Goal: Information Seeking & Learning: Learn about a topic

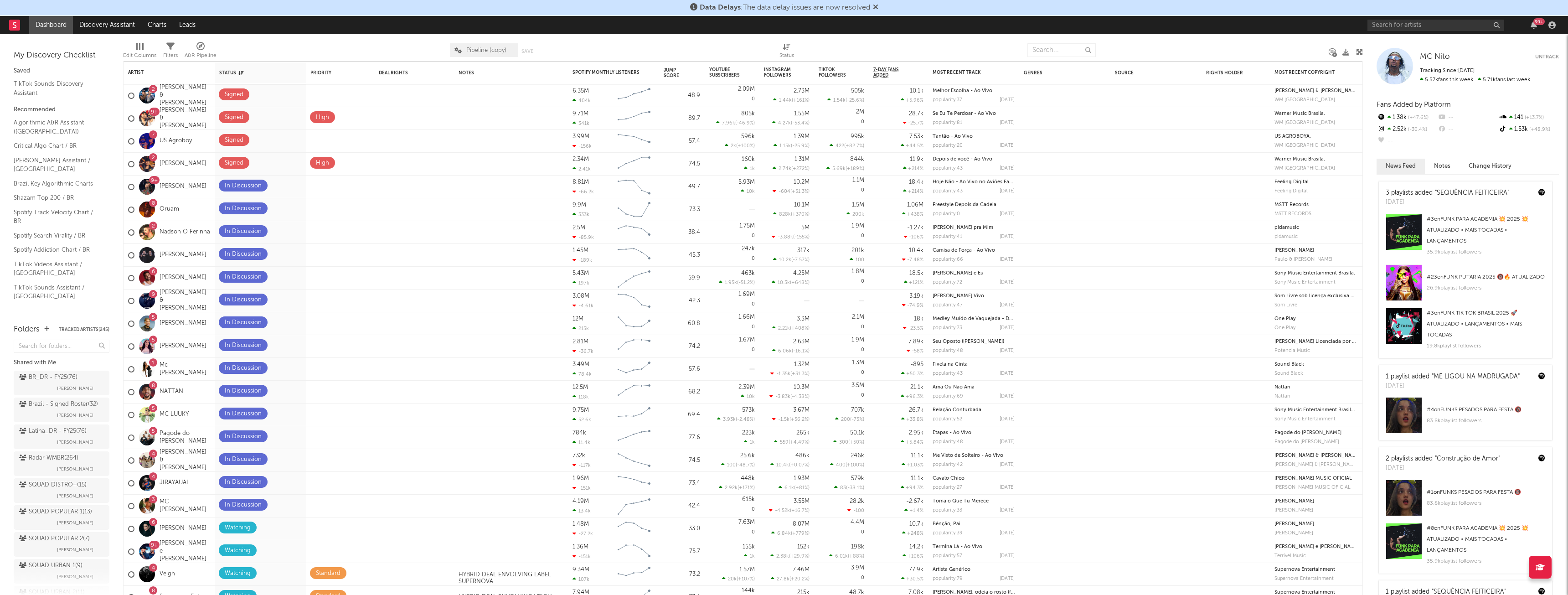
click at [372, 48] on div at bounding box center [333, 50] width 220 height 23
click at [292, 46] on div at bounding box center [333, 50] width 220 height 23
click at [271, 46] on div at bounding box center [333, 50] width 220 height 23
click at [286, 46] on div at bounding box center [333, 50] width 220 height 23
click at [366, 48] on div at bounding box center [333, 50] width 220 height 23
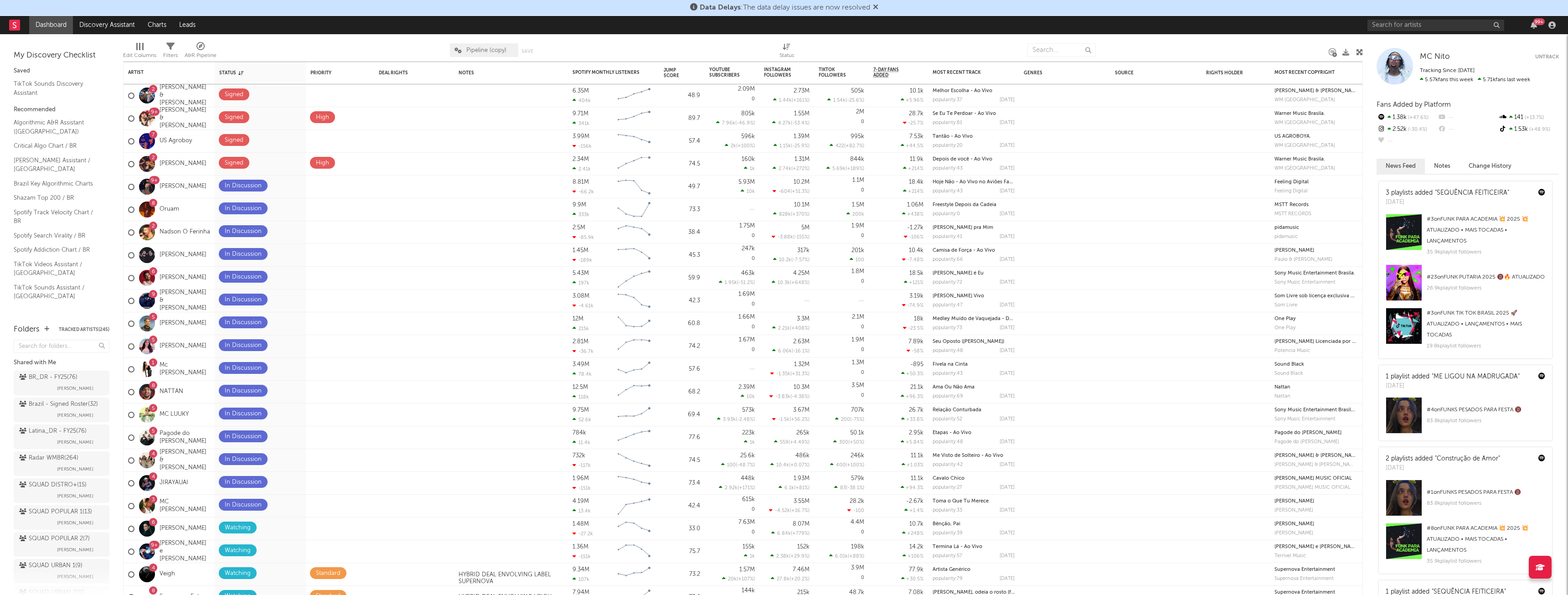
click at [299, 41] on div at bounding box center [333, 50] width 220 height 23
click at [1176, 46] on div at bounding box center [1212, 50] width 220 height 23
click at [883, 40] on div at bounding box center [911, 50] width 220 height 23
click at [628, 40] on div at bounding box center [662, 50] width 220 height 23
click at [282, 44] on div at bounding box center [333, 50] width 220 height 23
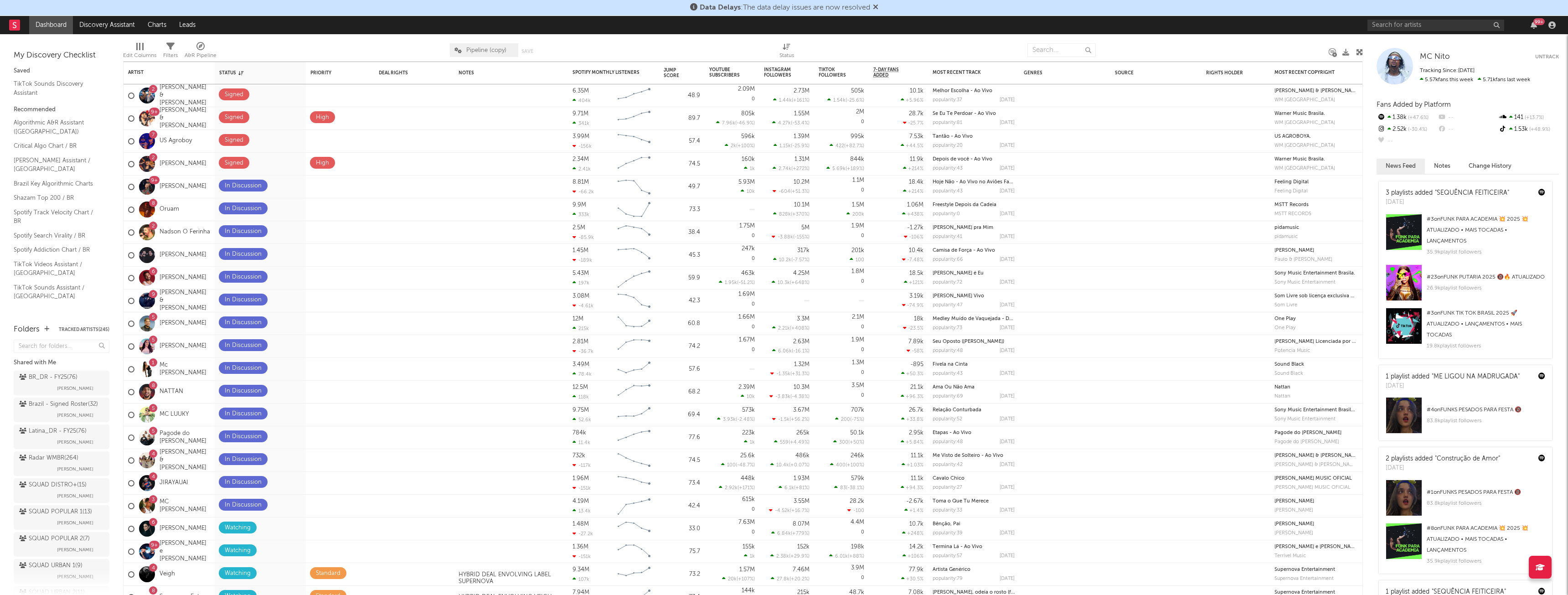
click at [325, 50] on div at bounding box center [333, 50] width 220 height 23
click at [1395, 27] on input "text" at bounding box center [1436, 25] width 137 height 12
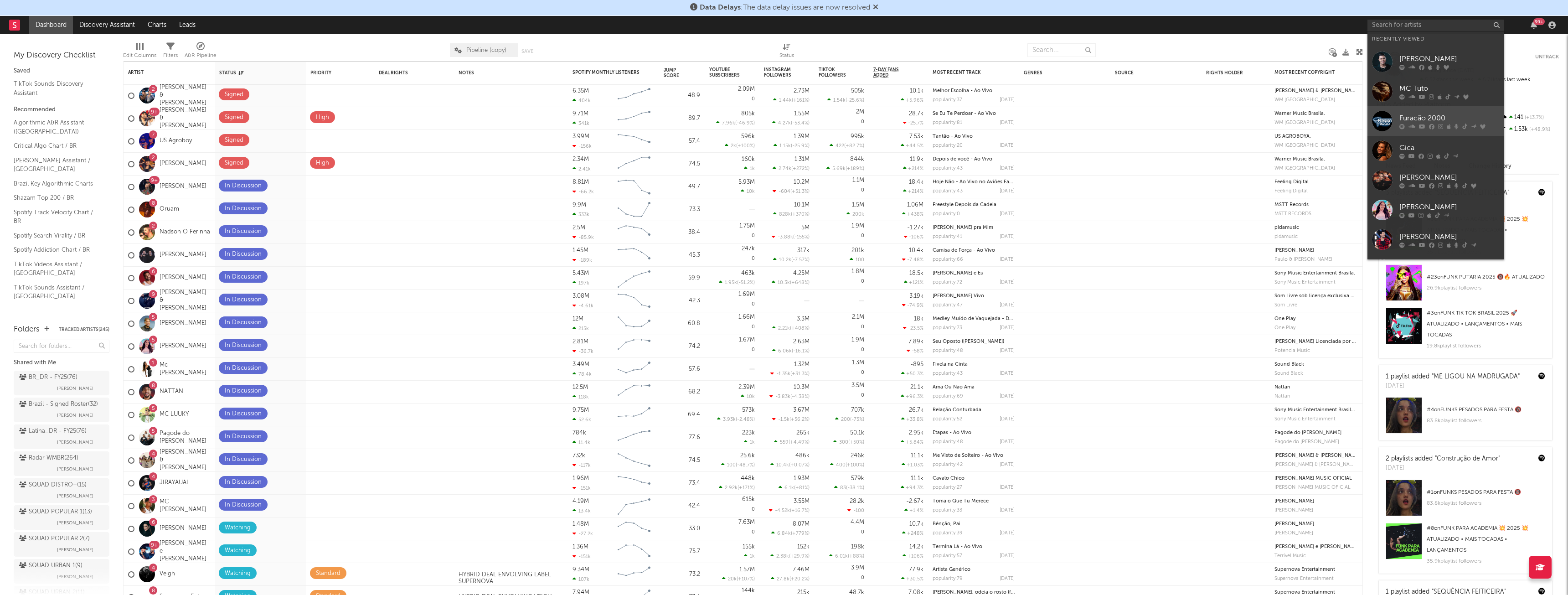
click at [1455, 113] on div "Furacão 2000" at bounding box center [1449, 118] width 100 height 11
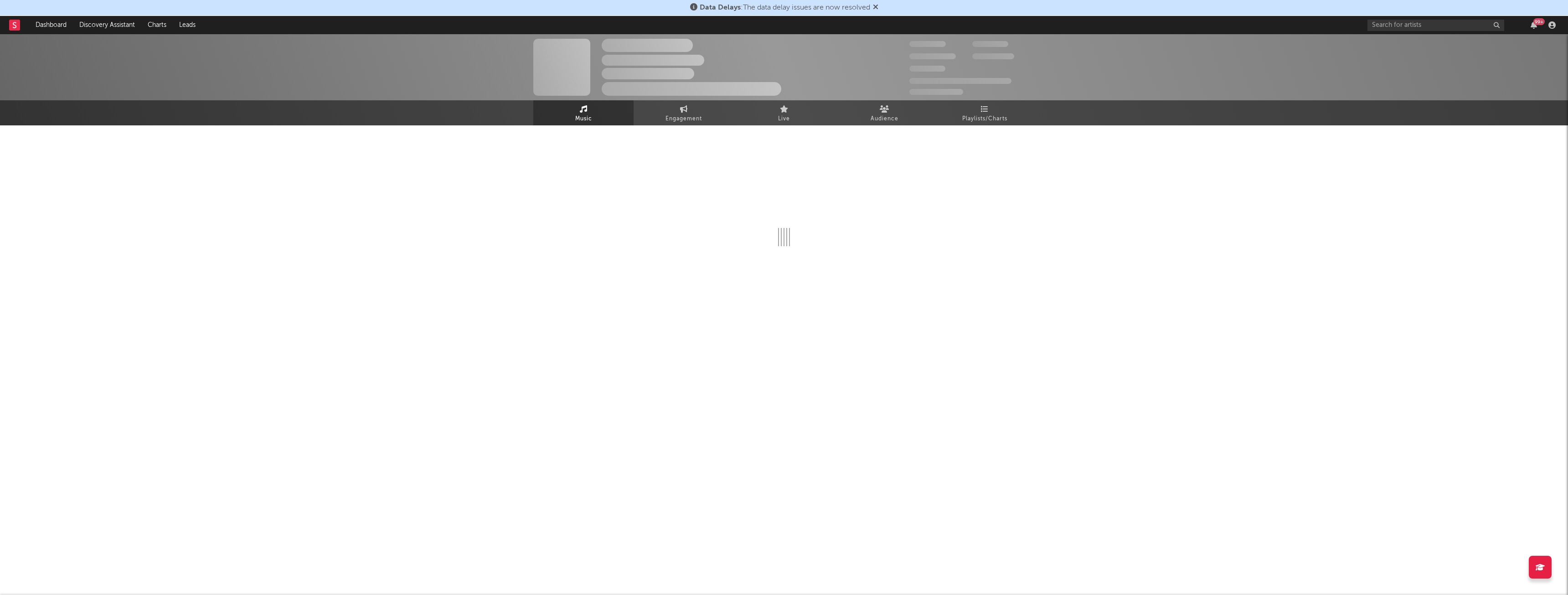
select select "6m"
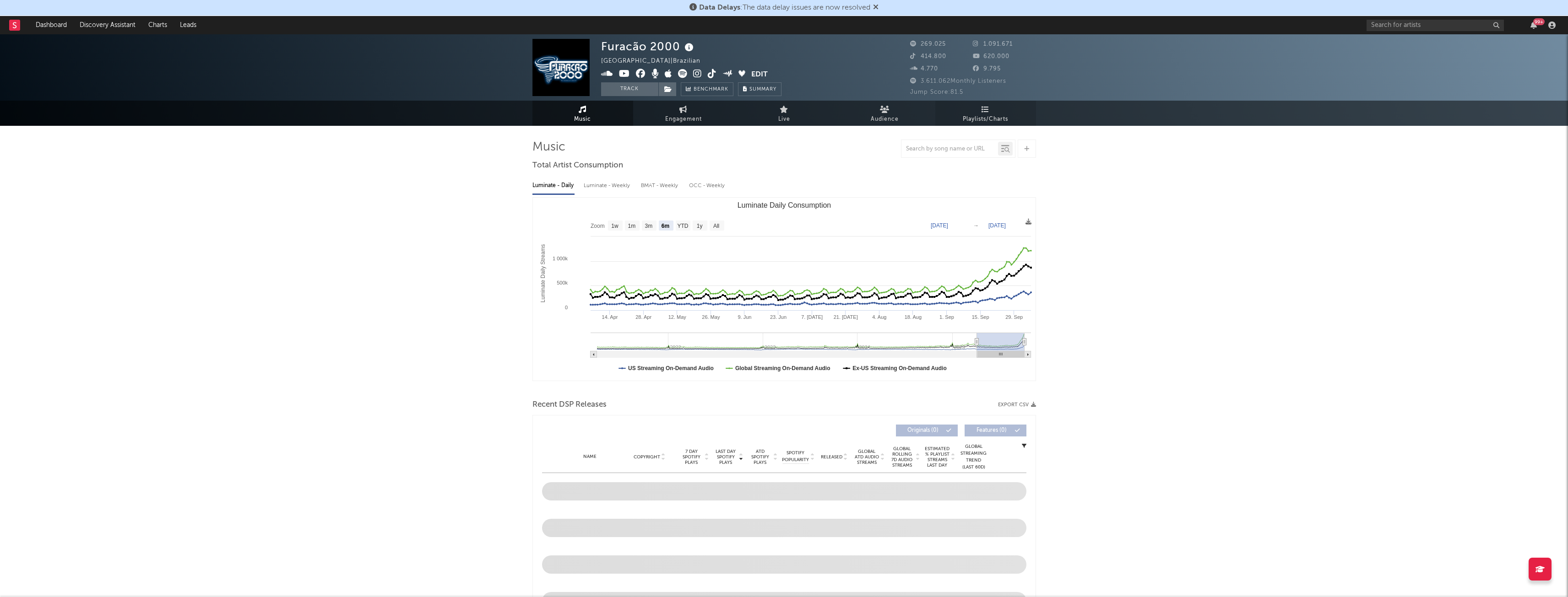
click at [986, 117] on span "Playlists/Charts" at bounding box center [985, 119] width 45 height 11
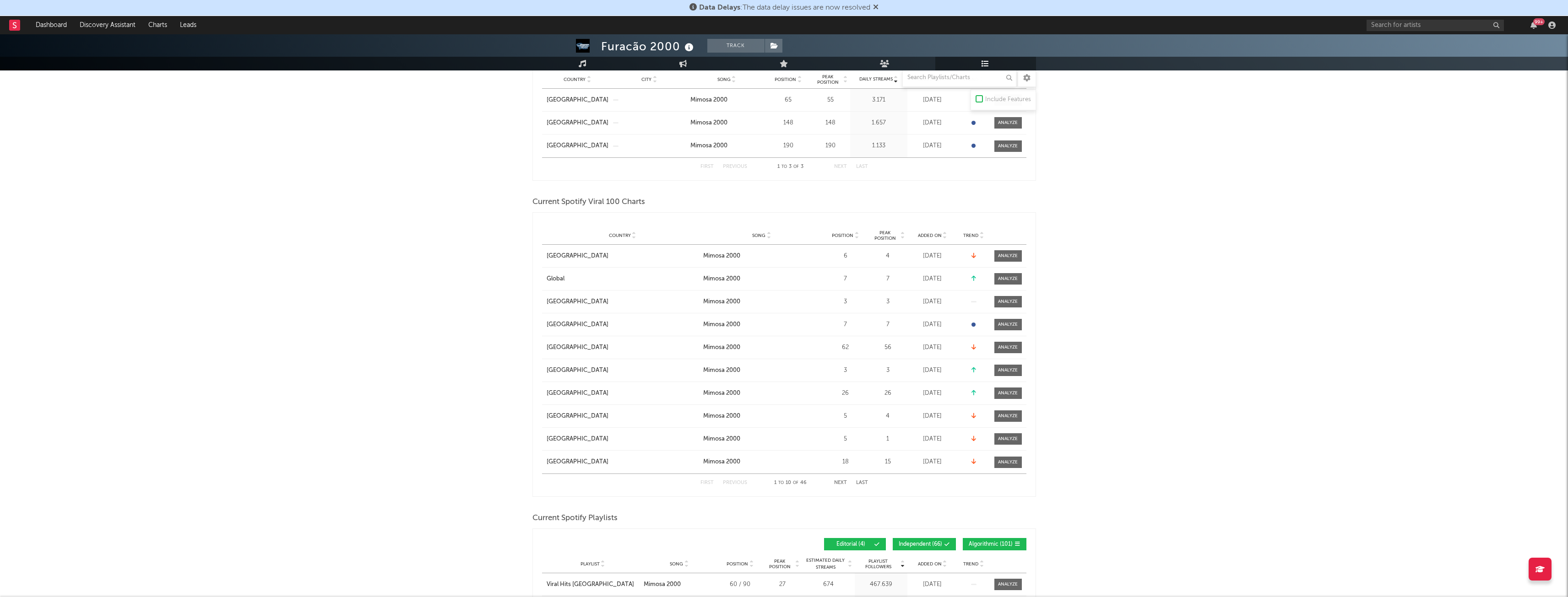
scroll to position [183, 0]
click at [886, 233] on span "Peak Position" at bounding box center [885, 234] width 29 height 11
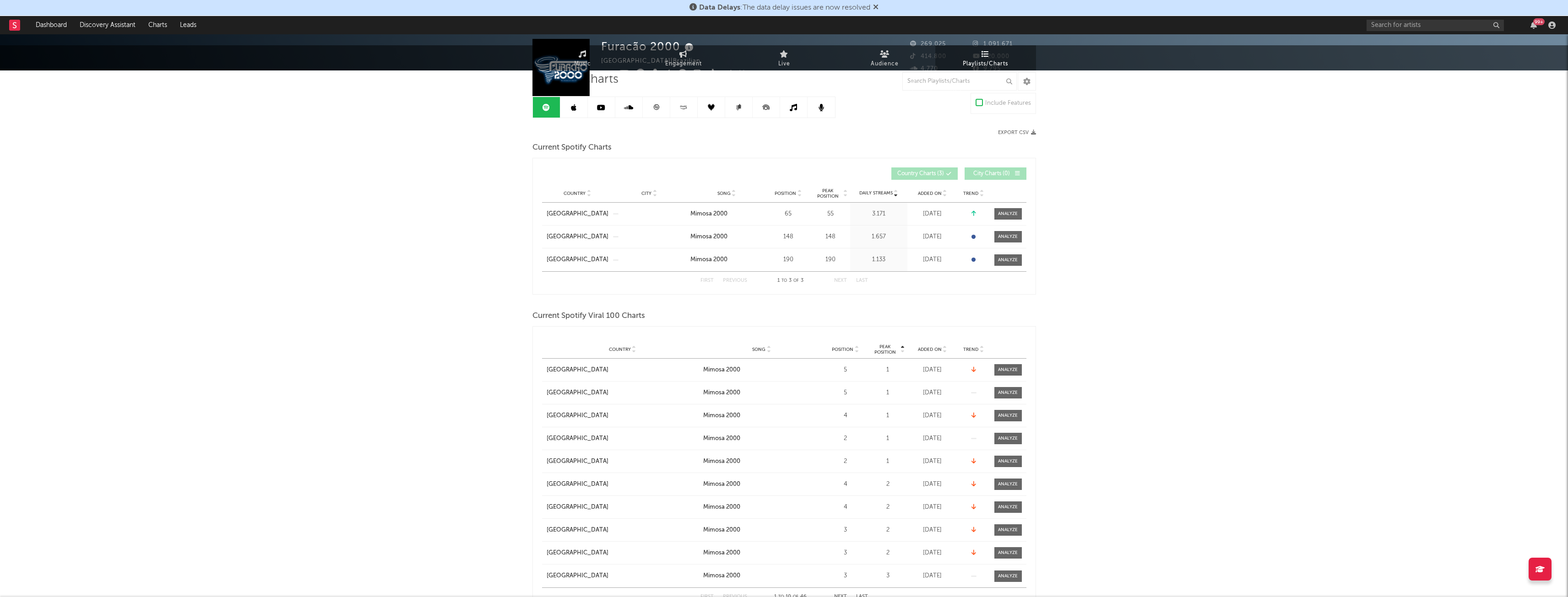
scroll to position [0, 0]
